Goal: Information Seeking & Learning: Learn about a topic

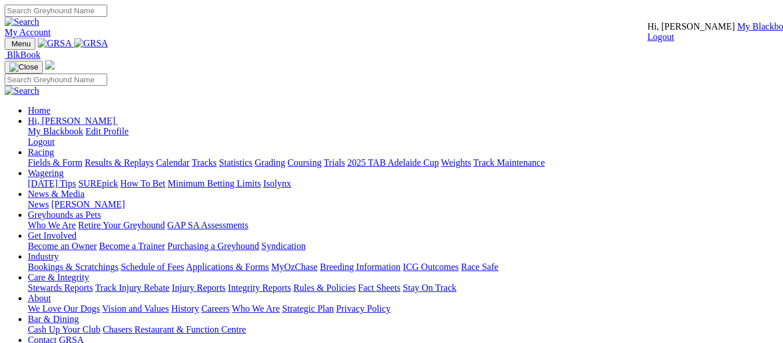
drag, startPoint x: 696, startPoint y: 56, endPoint x: 662, endPoint y: 72, distance: 38.1
click at [737, 31] on link "My Blackbook" at bounding box center [765, 26] width 56 height 10
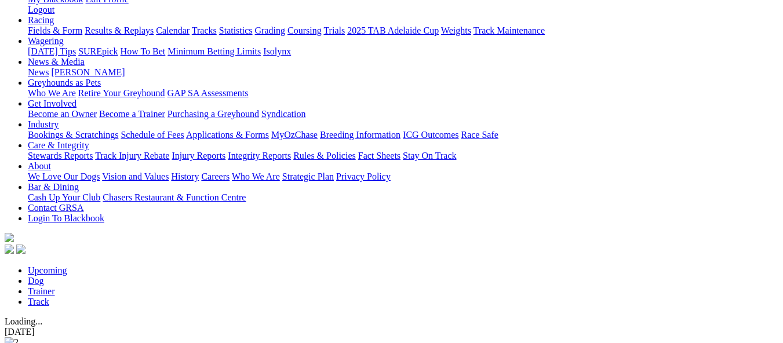
scroll to position [116, 0]
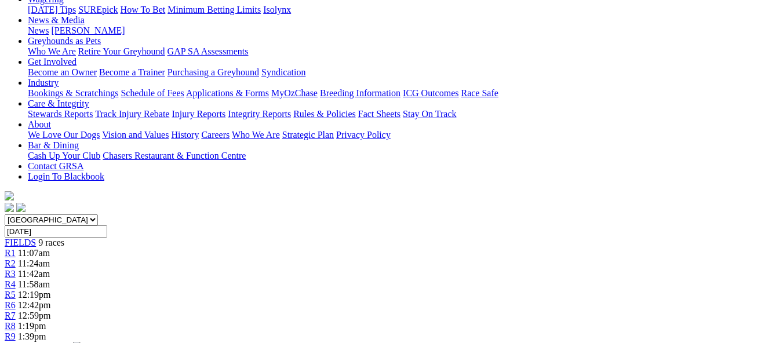
scroll to position [290, 0]
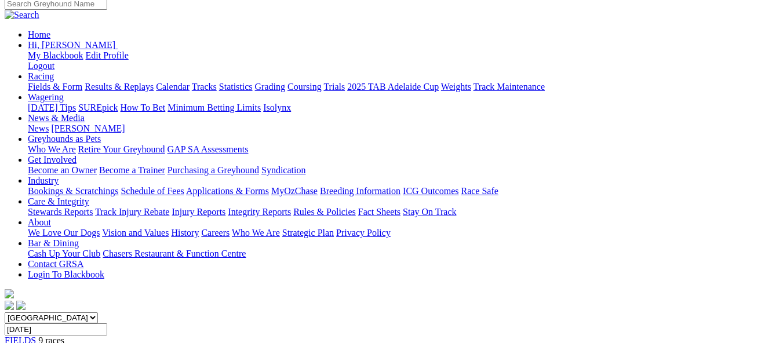
scroll to position [116, 0]
